Goal: Task Accomplishment & Management: Complete application form

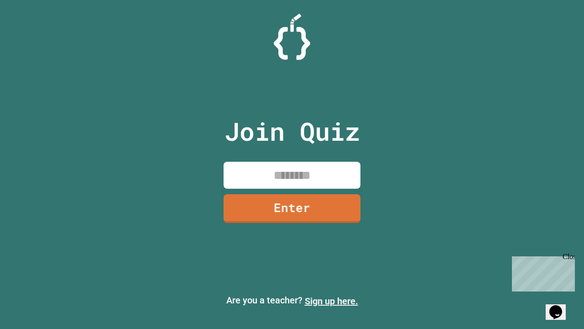
click at [331, 301] on link "Sign up here." at bounding box center [331, 300] width 53 height 11
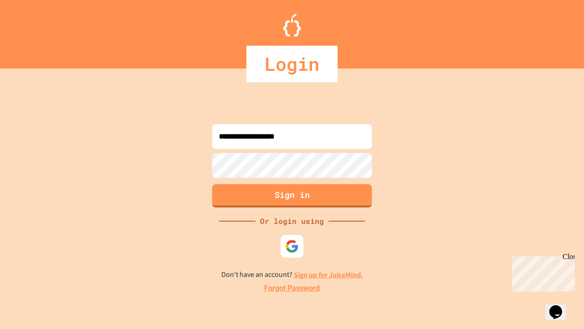
type input "**********"
